Goal: Task Accomplishment & Management: Use online tool/utility

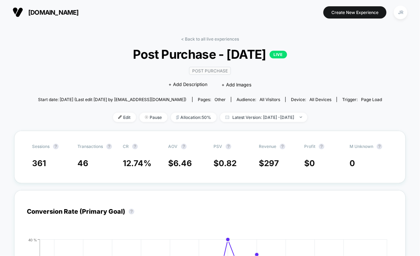
click at [108, 11] on section "[DOMAIN_NAME]" at bounding box center [75, 11] width 130 height 17
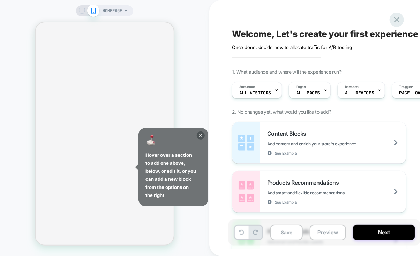
click at [395, 20] on icon at bounding box center [396, 19] width 9 height 9
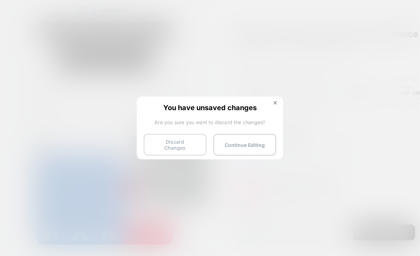
click at [182, 142] on button "Discard Changes" at bounding box center [175, 145] width 63 height 22
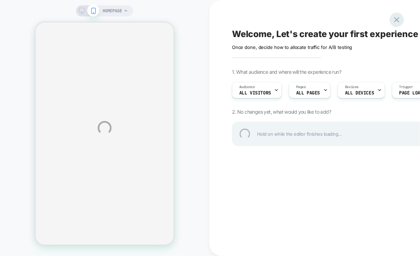
click at [400, 20] on div at bounding box center [397, 20] width 14 height 14
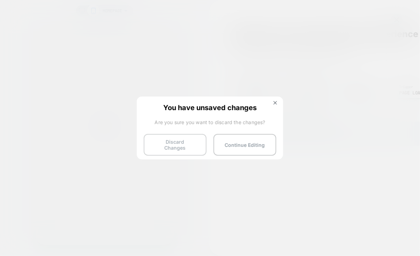
click at [165, 145] on button "Discard Changes" at bounding box center [175, 145] width 63 height 22
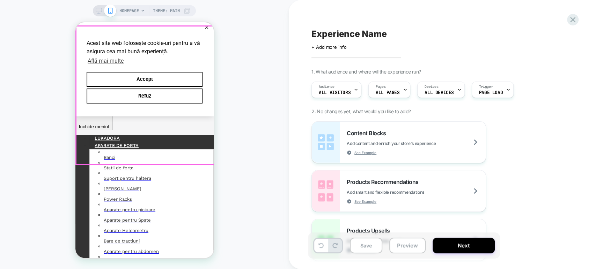
scroll to position [77, 0]
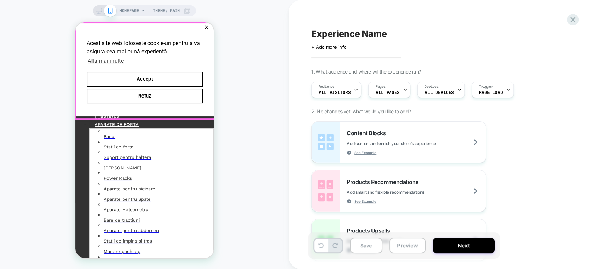
click at [204, 25] on button "✕" at bounding box center [206, 27] width 9 height 5
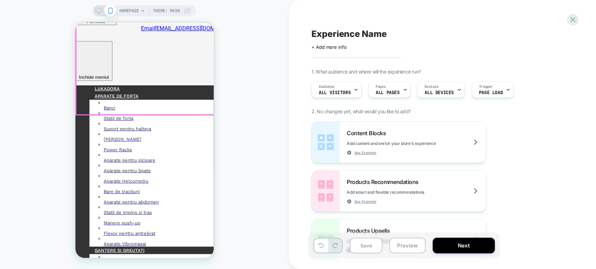
scroll to position [232, 0]
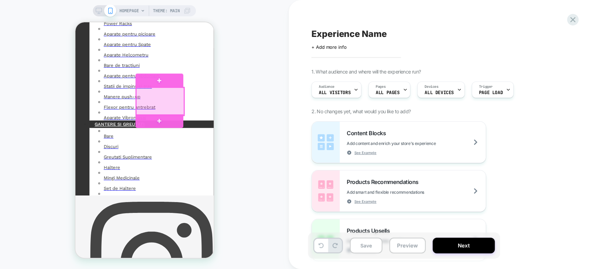
click at [162, 93] on div at bounding box center [160, 102] width 48 height 28
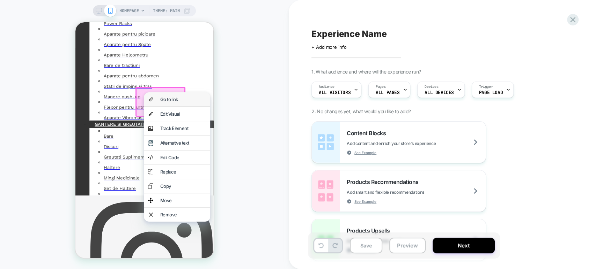
click at [169, 99] on div "Go to link" at bounding box center [183, 100] width 46 height 6
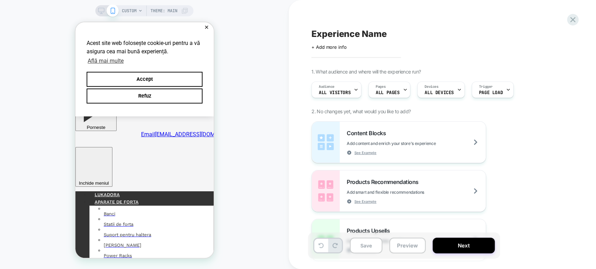
scroll to position [0, 0]
click at [202, 28] on button "✕" at bounding box center [206, 27] width 9 height 5
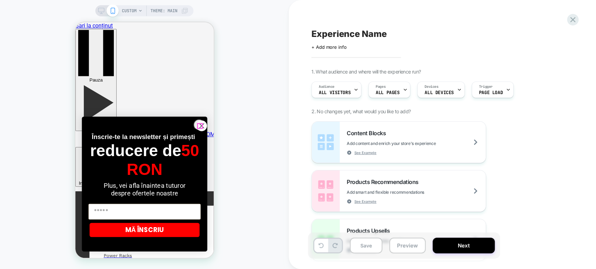
click at [199, 126] on icon "Close dialog" at bounding box center [201, 126] width 5 height 5
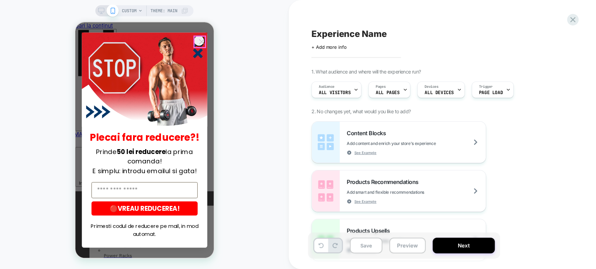
drag, startPoint x: 196, startPoint y: 40, endPoint x: 614, endPoint y: 26, distance: 418.0
click at [196, 40] on circle "Close dialog" at bounding box center [201, 41] width 11 height 11
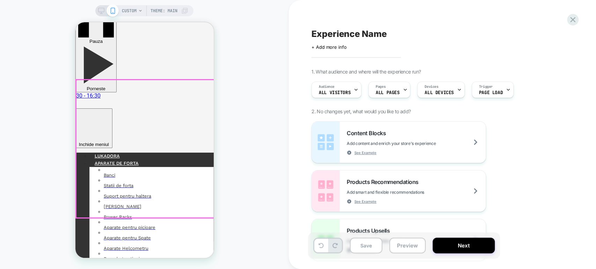
scroll to position [77, 0]
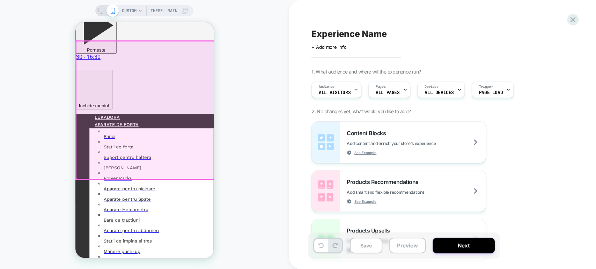
drag, startPoint x: 163, startPoint y: 104, endPoint x: 165, endPoint y: 160, distance: 55.9
click at [163, 104] on div at bounding box center [145, 110] width 138 height 138
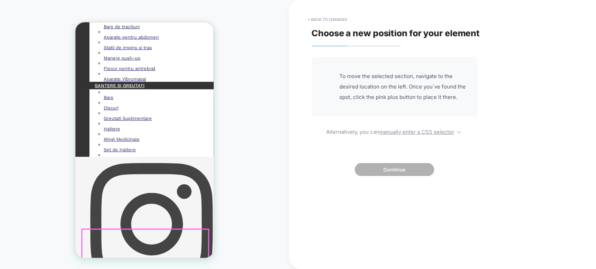
scroll to position [388, 0]
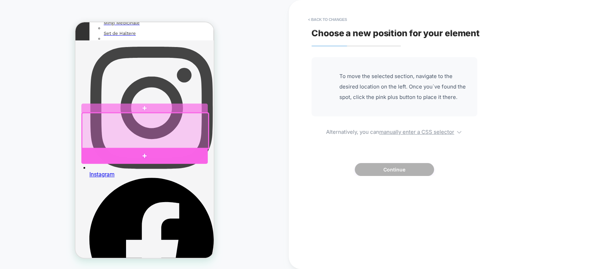
click at [143, 158] on div at bounding box center [144, 156] width 126 height 16
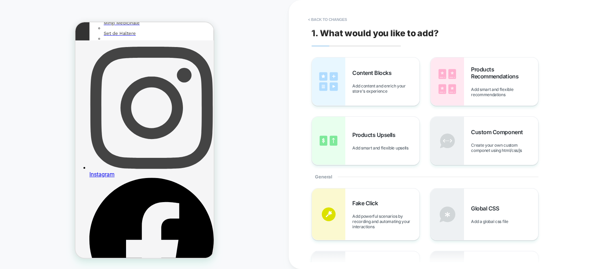
scroll to position [0, 0]
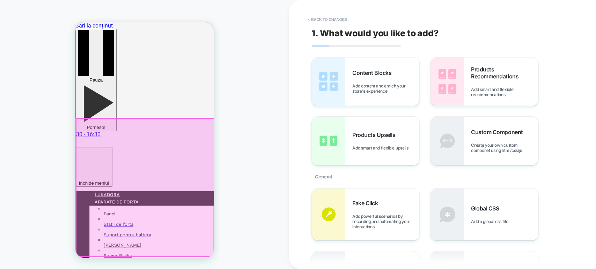
click at [153, 140] on div at bounding box center [145, 188] width 138 height 138
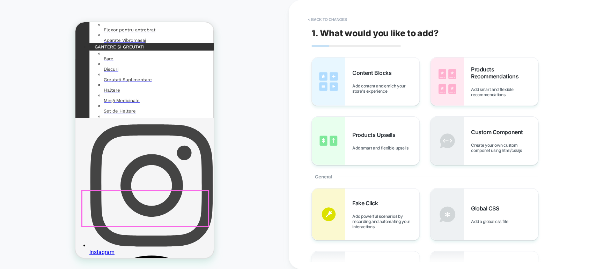
scroll to position [349, 0]
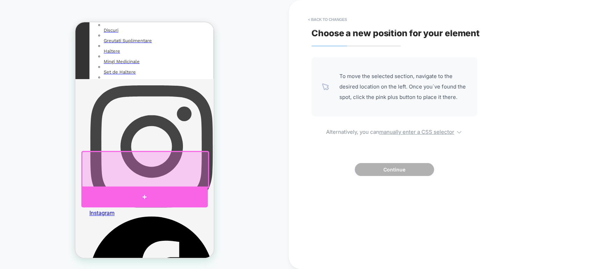
click at [145, 195] on div at bounding box center [144, 197] width 126 height 21
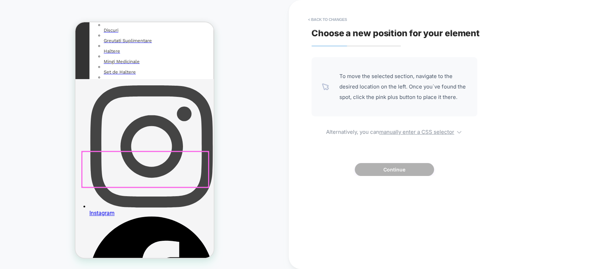
click at [155, 177] on div at bounding box center [145, 170] width 126 height 36
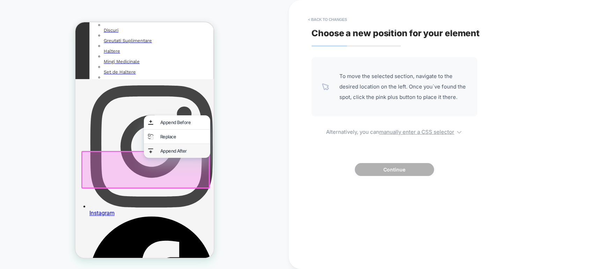
click at [170, 154] on div "Append After" at bounding box center [183, 151] width 46 height 6
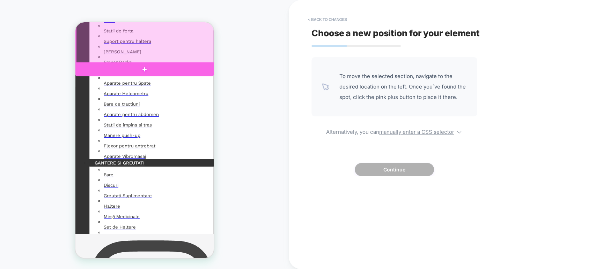
scroll to position [39, 0]
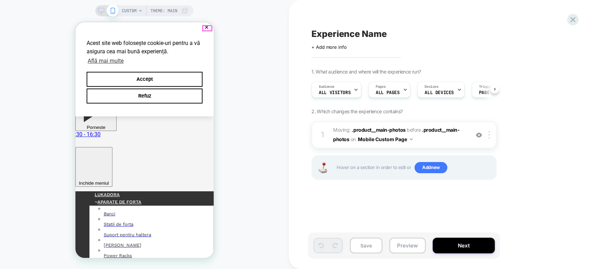
click at [207, 27] on button "✕" at bounding box center [206, 27] width 9 height 5
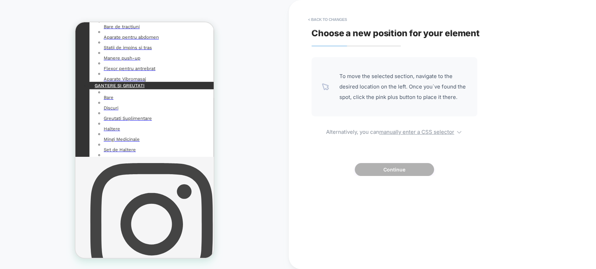
scroll to position [194, 0]
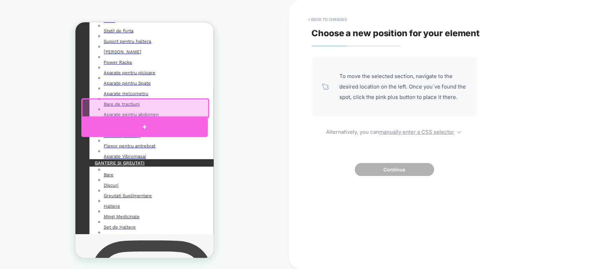
click at [142, 124] on div at bounding box center [144, 127] width 126 height 21
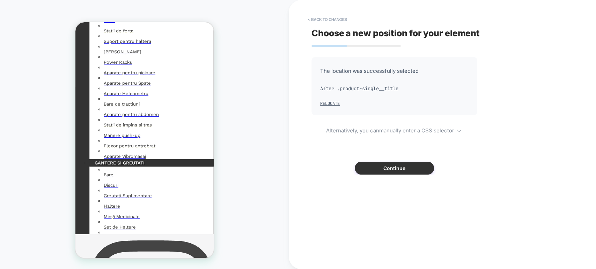
click at [368, 171] on button "Continue" at bounding box center [394, 168] width 79 height 13
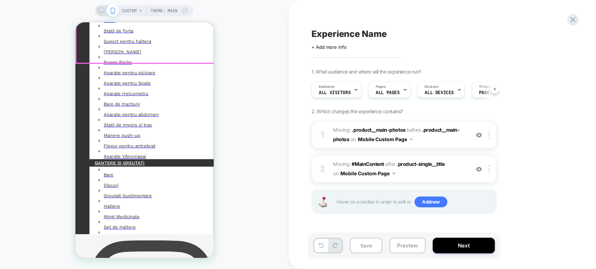
scroll to position [0, 0]
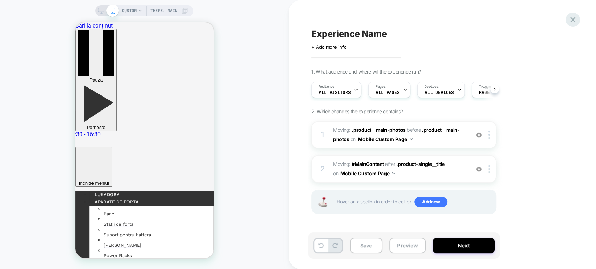
click at [571, 18] on icon at bounding box center [572, 19] width 5 height 5
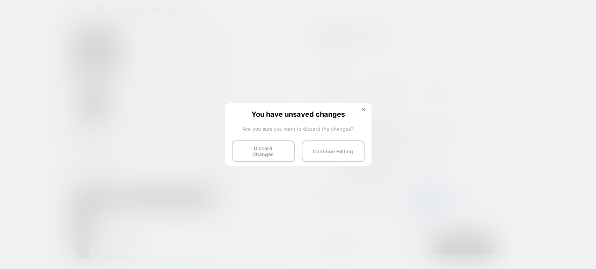
click at [264, 147] on button "Discard Changes" at bounding box center [263, 152] width 63 height 22
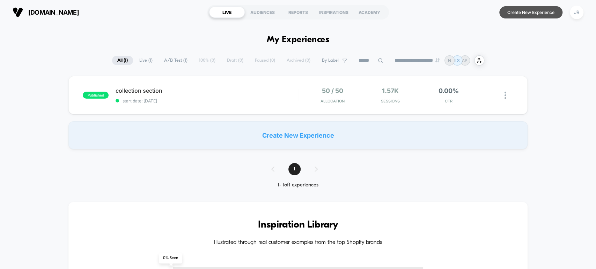
click at [510, 10] on button "Create New Experience" at bounding box center [530, 12] width 63 height 12
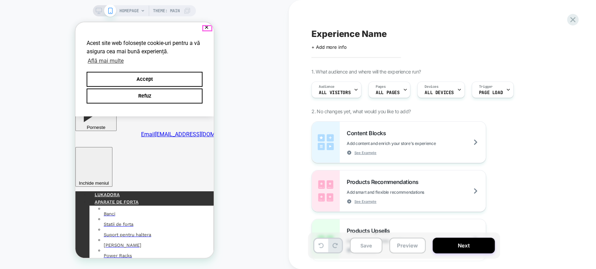
click at [207, 27] on button "✕" at bounding box center [206, 27] width 9 height 5
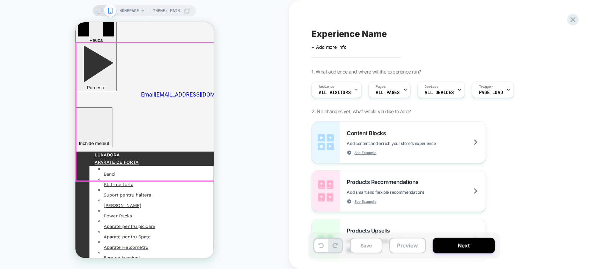
scroll to position [39, 0]
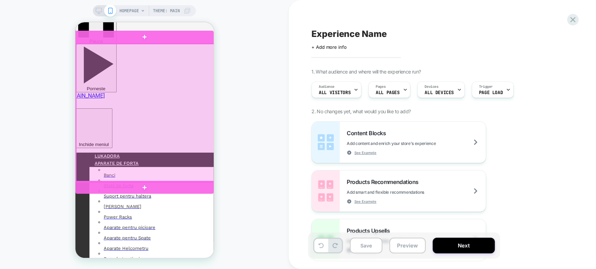
click at [163, 76] on div at bounding box center [145, 113] width 138 height 138
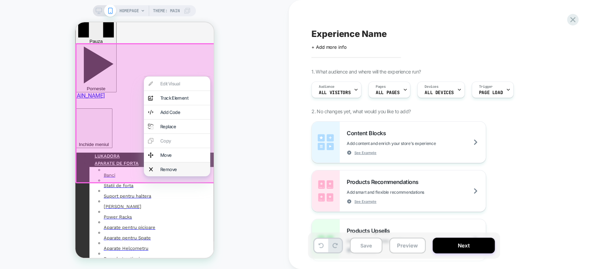
click at [171, 172] on div "Remove" at bounding box center [183, 170] width 46 height 6
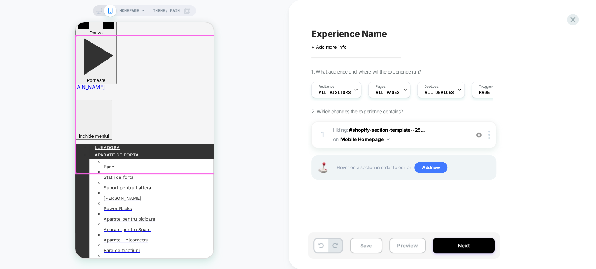
scroll to position [116, 0]
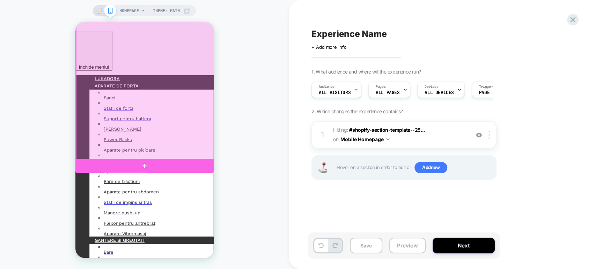
click at [166, 141] on div at bounding box center [145, 87] width 138 height 146
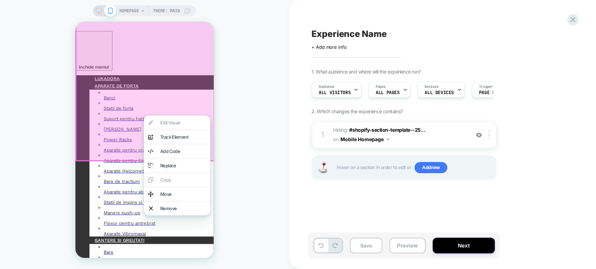
click at [169, 197] on div "Move" at bounding box center [183, 195] width 46 height 6
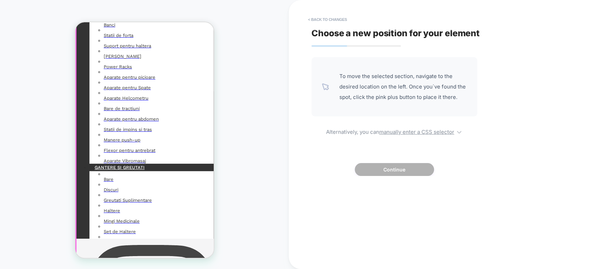
scroll to position [194, 0]
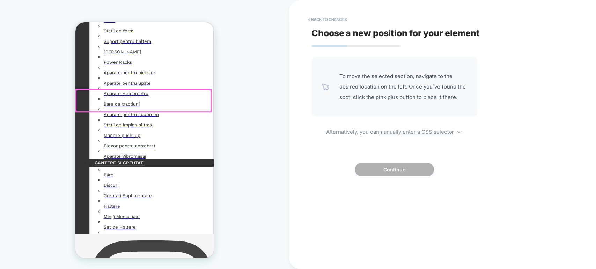
click at [198, 110] on div at bounding box center [143, 101] width 135 height 22
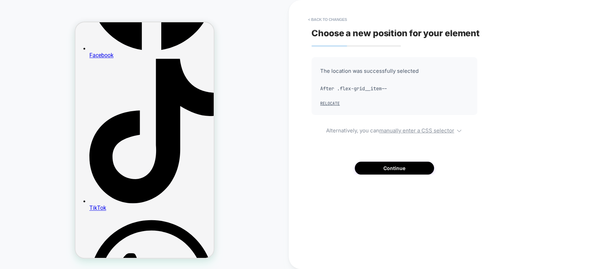
scroll to position [0, 0]
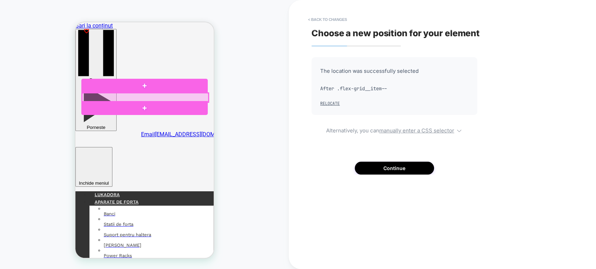
click at [159, 98] on div at bounding box center [145, 97] width 126 height 9
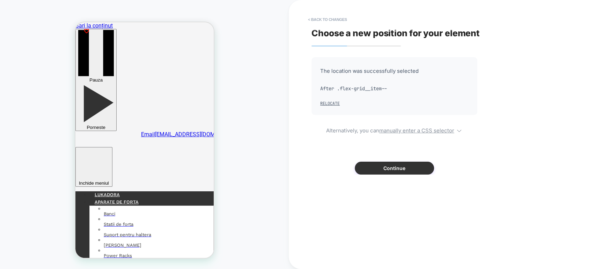
click at [361, 170] on button "Continue" at bounding box center [394, 168] width 79 height 13
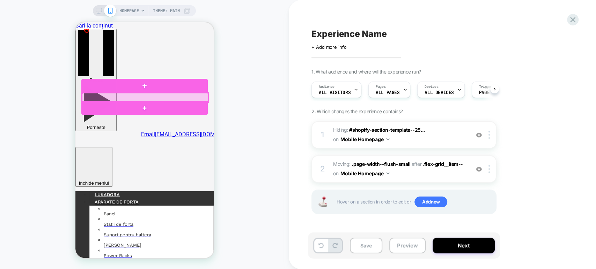
click at [163, 97] on div at bounding box center [145, 97] width 126 height 9
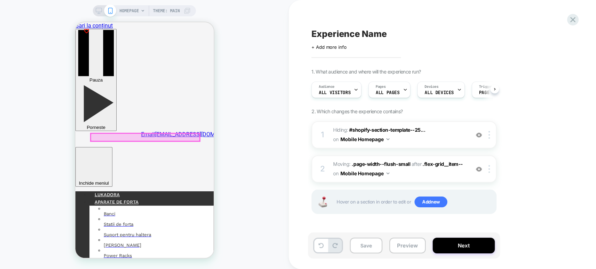
click at [153, 134] on div at bounding box center [144, 138] width 109 height 8
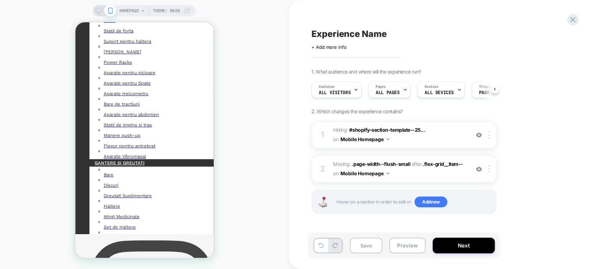
scroll to position [814, 0]
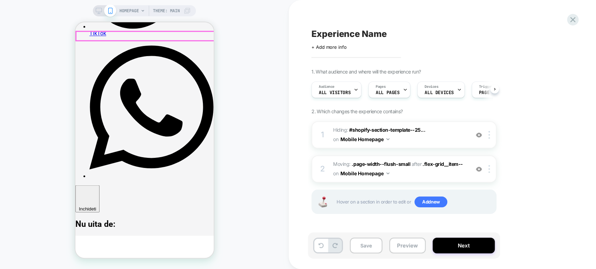
click at [164, 35] on div at bounding box center [145, 35] width 138 height 9
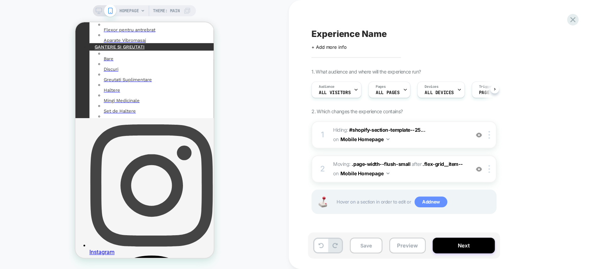
click at [423, 203] on span "Add new" at bounding box center [430, 202] width 33 height 11
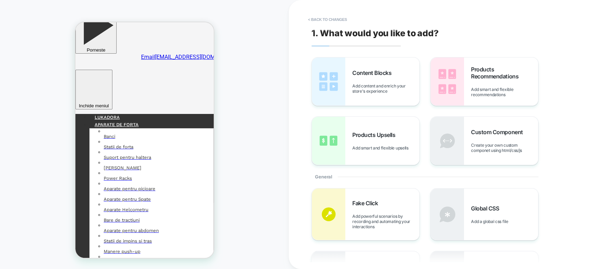
scroll to position [0, 0]
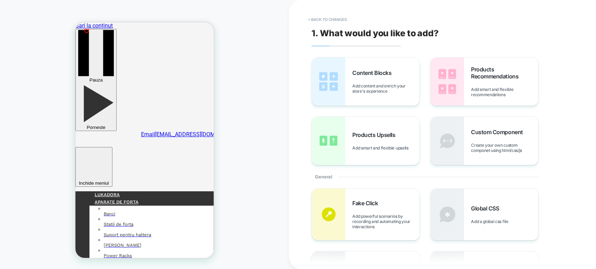
drag, startPoint x: 368, startPoint y: 83, endPoint x: 133, endPoint y: 69, distance: 235.4
click at [368, 83] on span "Add content and enrich your store's experience" at bounding box center [385, 88] width 67 height 10
click at [381, 134] on span "Products Upsells" at bounding box center [375, 135] width 46 height 7
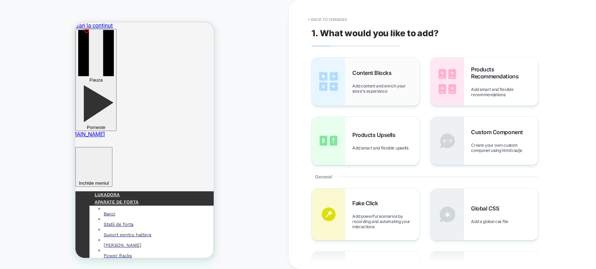
click at [372, 93] on span "Add content and enrich your store's experience" at bounding box center [385, 88] width 67 height 10
